Goal: Understand site structure: Grasp the organization and layout of the website

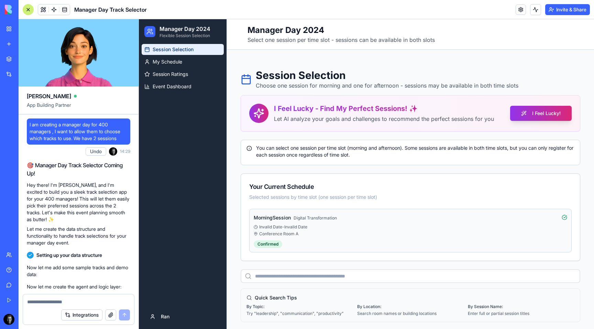
scroll to position [13168, 0]
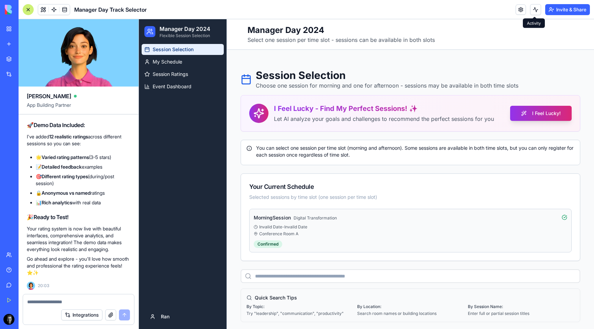
click at [534, 9] on button at bounding box center [535, 9] width 11 height 11
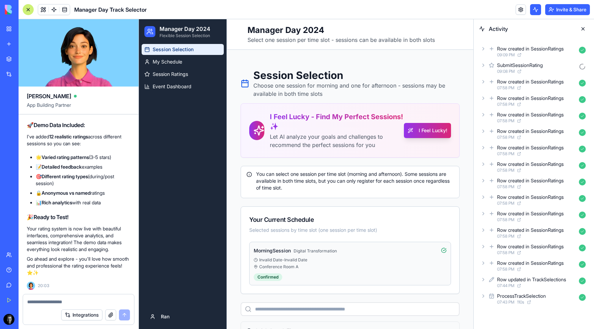
click at [482, 84] on icon at bounding box center [482, 81] width 5 height 5
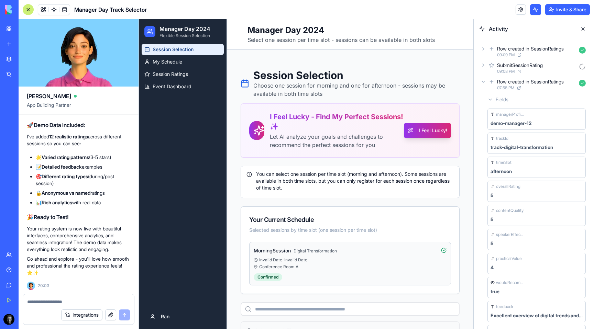
click at [482, 84] on icon at bounding box center [482, 81] width 5 height 5
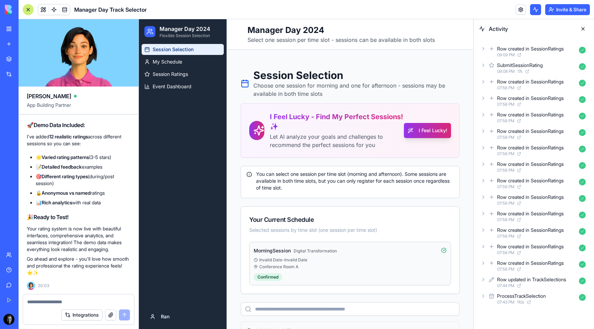
click at [67, 7] on span at bounding box center [64, 9] width 19 height 19
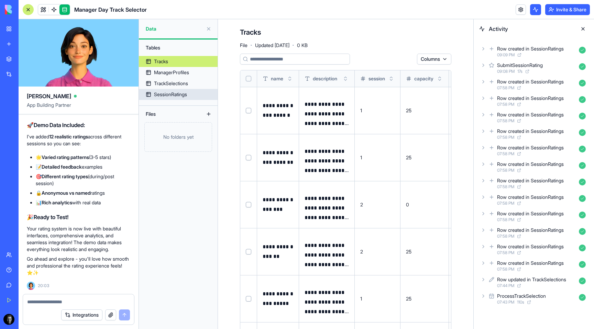
click at [166, 96] on div "SessionRatings" at bounding box center [170, 94] width 33 height 7
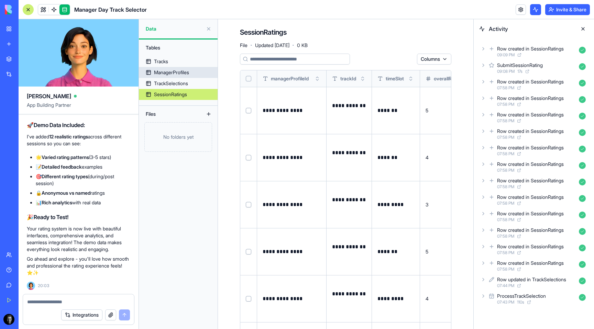
click at [166, 69] on div "ManagerProfiles" at bounding box center [171, 72] width 35 height 7
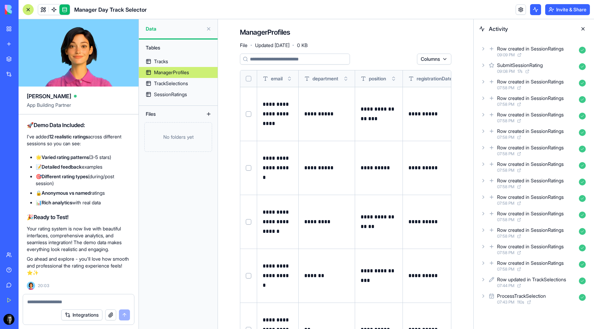
scroll to position [0, 30]
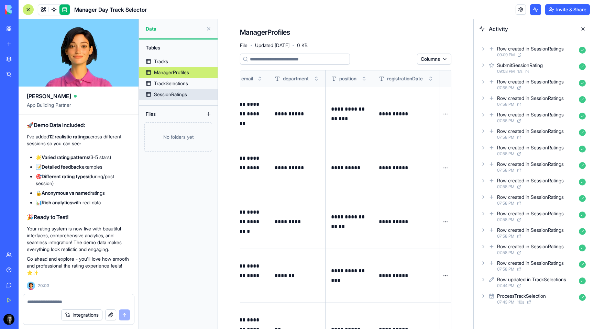
click at [171, 96] on div "SessionRatings" at bounding box center [170, 94] width 33 height 7
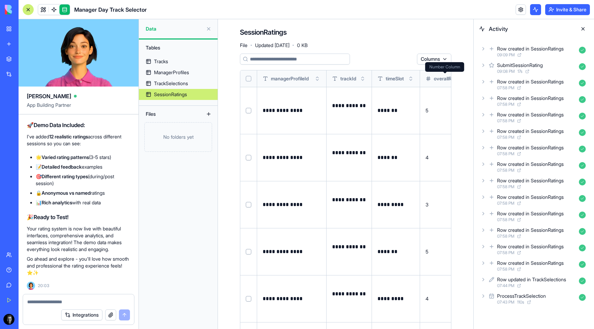
click at [445, 56] on html "BETA My Workspace New app Marketplace Integrations Recent Manager Day Track Sel…" at bounding box center [297, 164] width 594 height 329
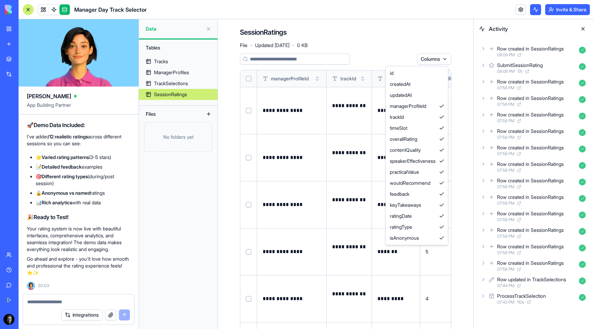
click at [384, 38] on html "BETA My Workspace New app Marketplace Integrations Recent Manager Day Track Sel…" at bounding box center [297, 164] width 594 height 329
